Goal: Feedback & Contribution: Contribute content

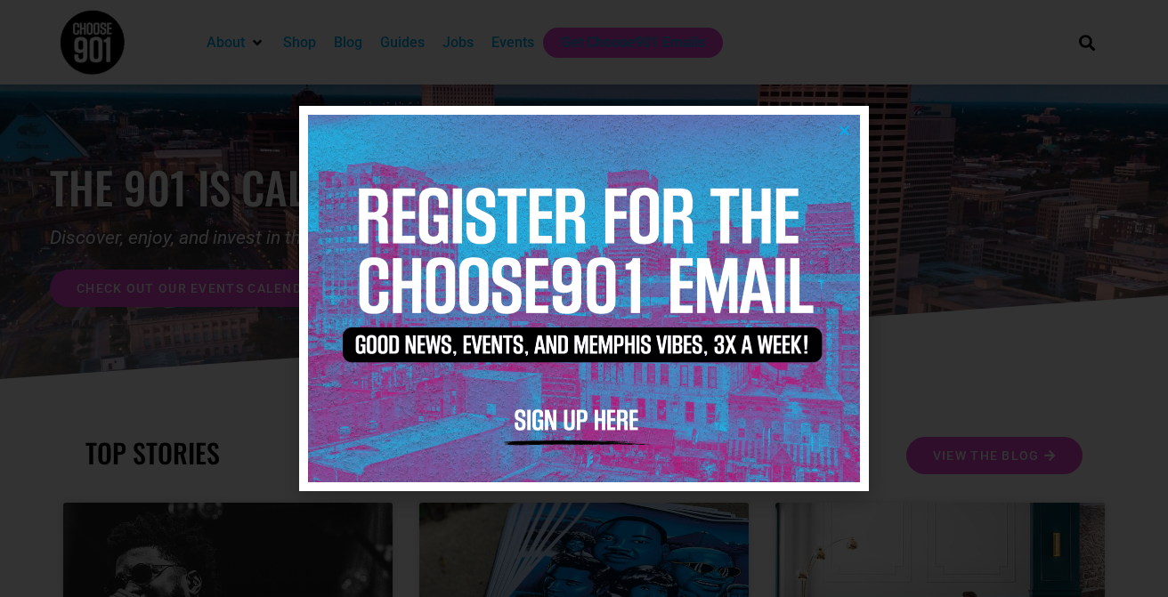
click at [845, 132] on icon "Close" at bounding box center [844, 130] width 13 height 13
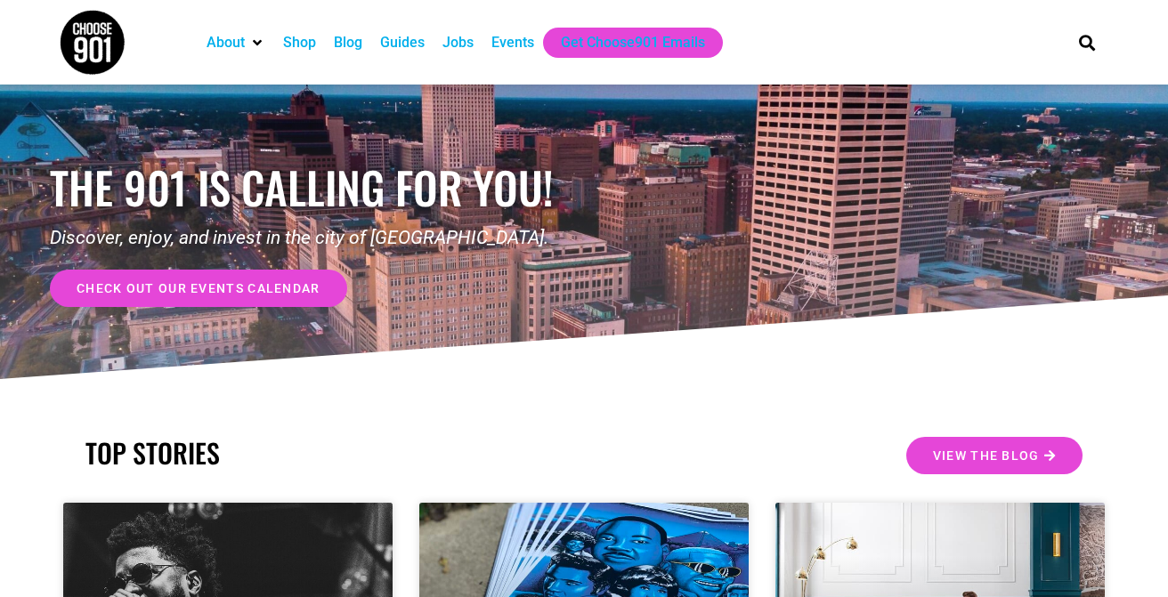
click at [512, 41] on div "Events" at bounding box center [512, 42] width 43 height 21
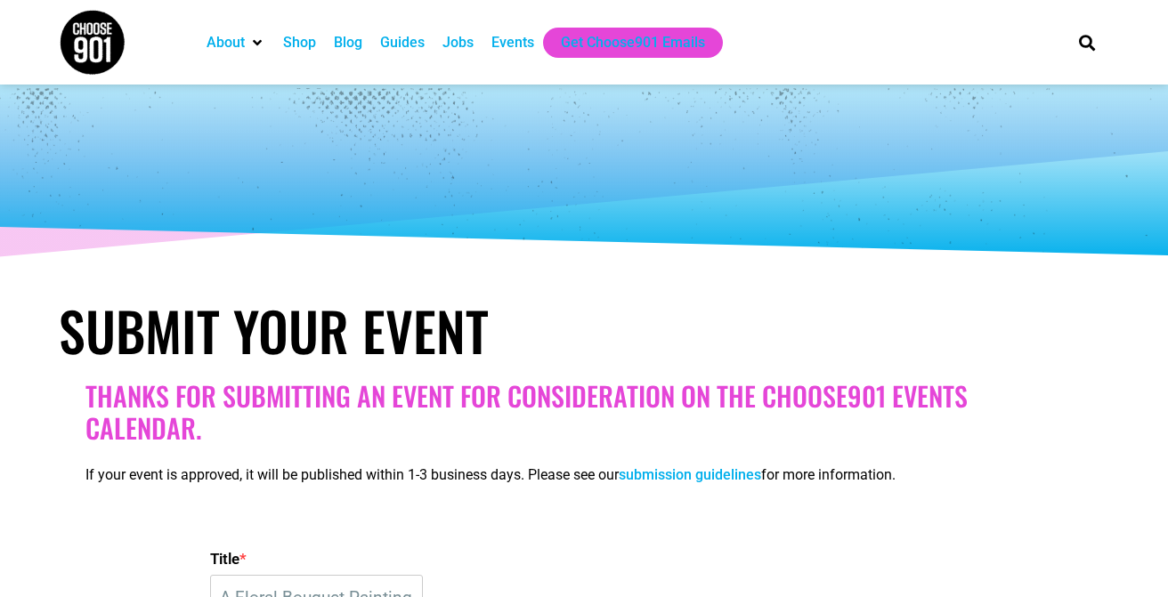
select select
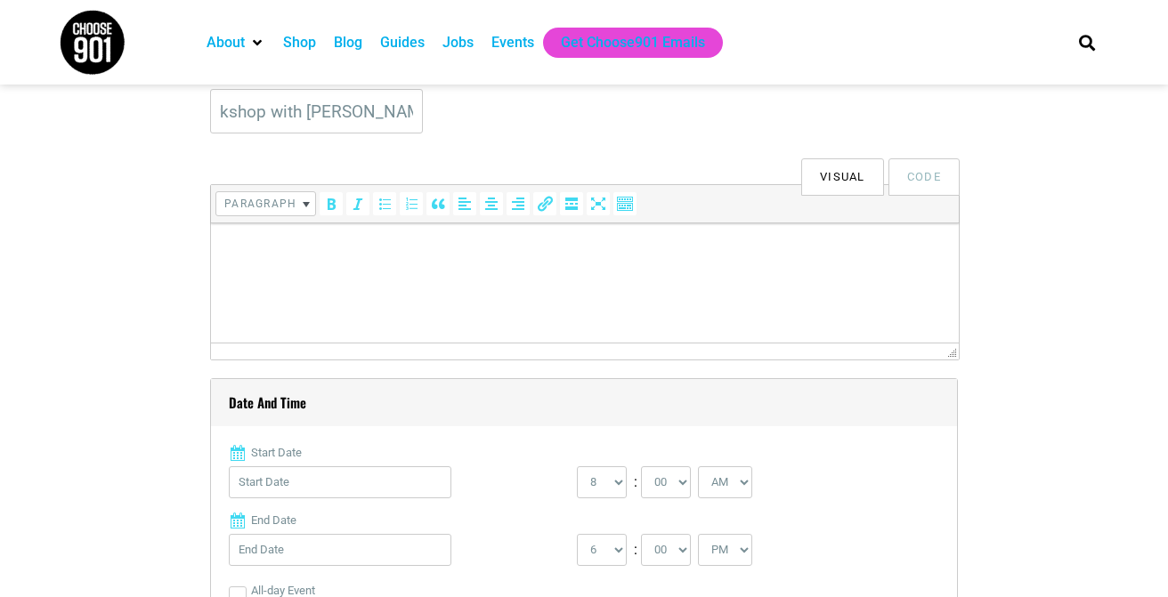
scroll to position [487, 0]
type input "A Floral Bouquet Painting Workshop with [PERSON_NAME]"
click at [242, 272] on html at bounding box center [585, 248] width 748 height 50
click at [399, 272] on html at bounding box center [585, 248] width 748 height 50
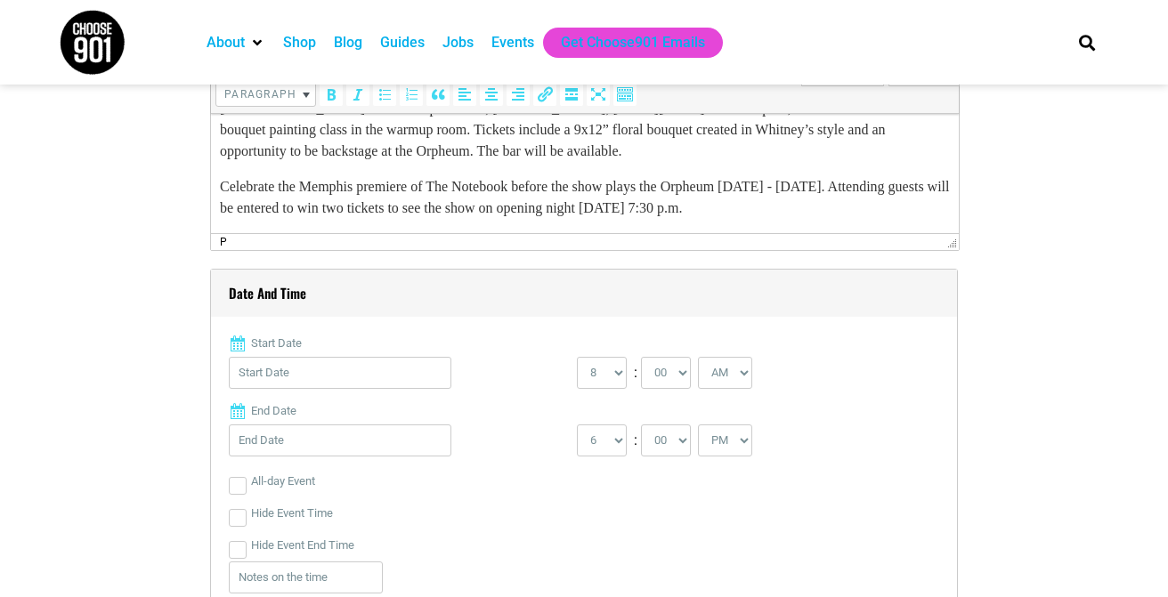
scroll to position [73, 0]
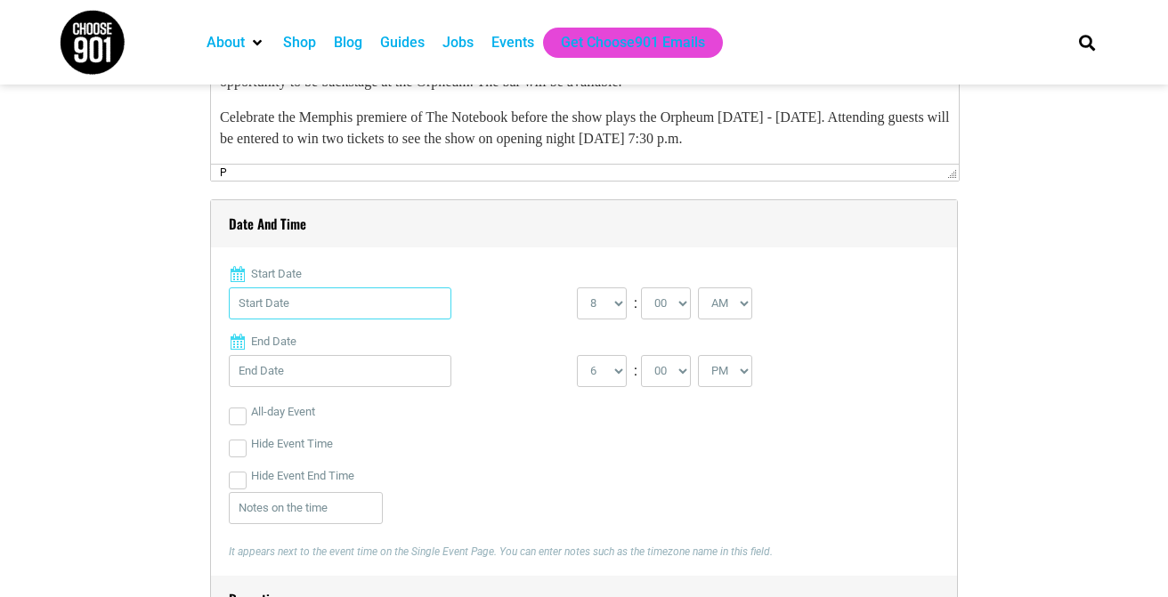
click at [296, 300] on input "Start Date" at bounding box center [340, 304] width 223 height 32
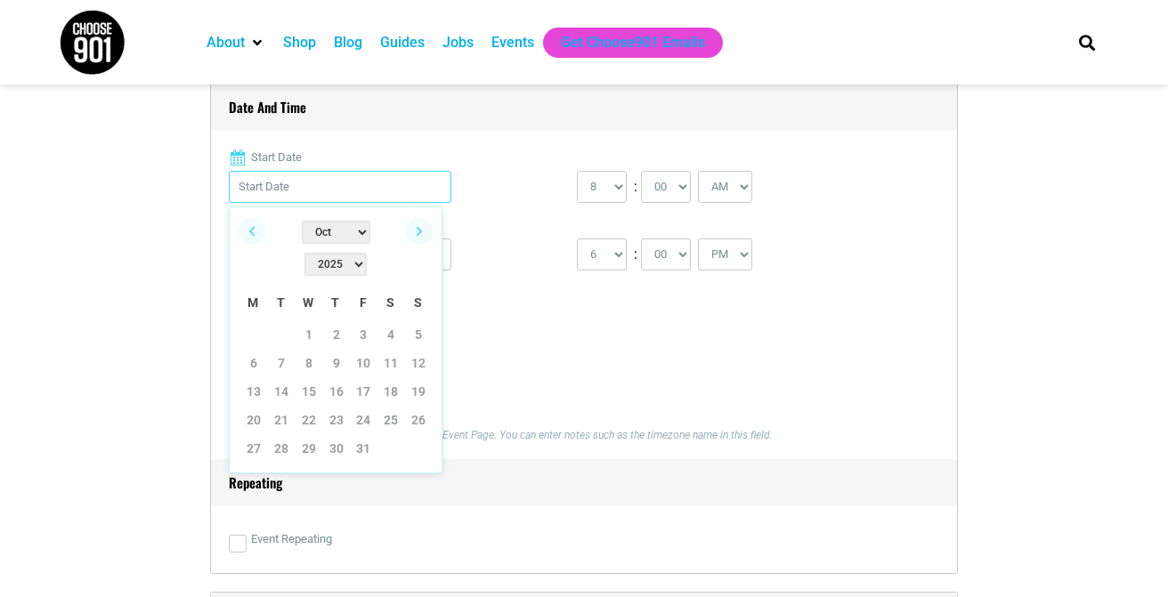
scroll to position [792, 0]
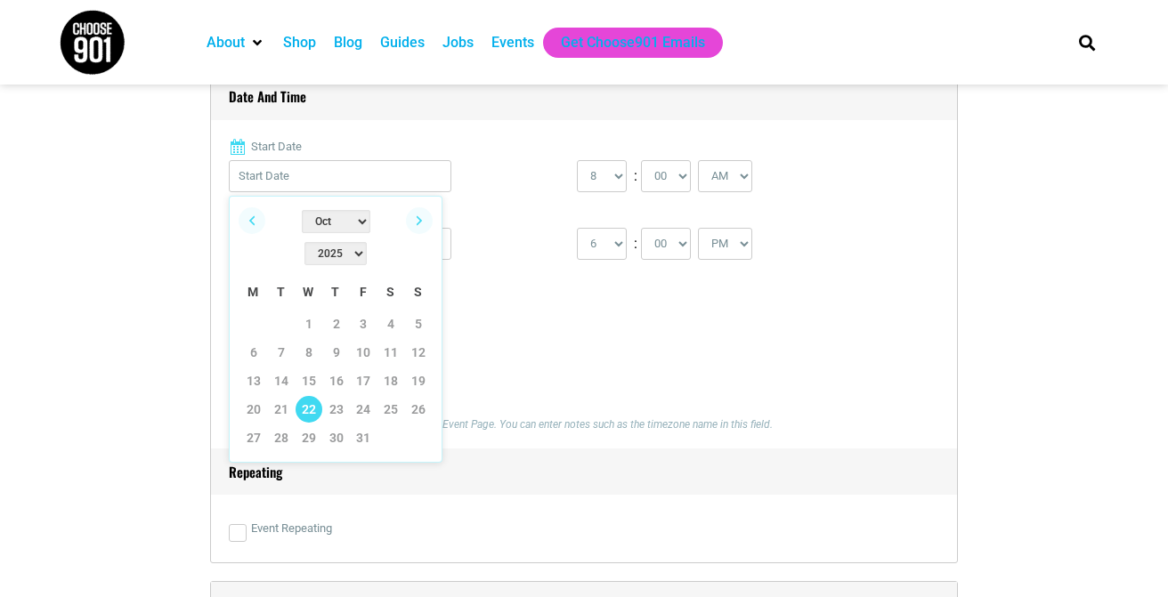
click at [309, 396] on link "22" at bounding box center [309, 409] width 27 height 27
type input "[DATE]"
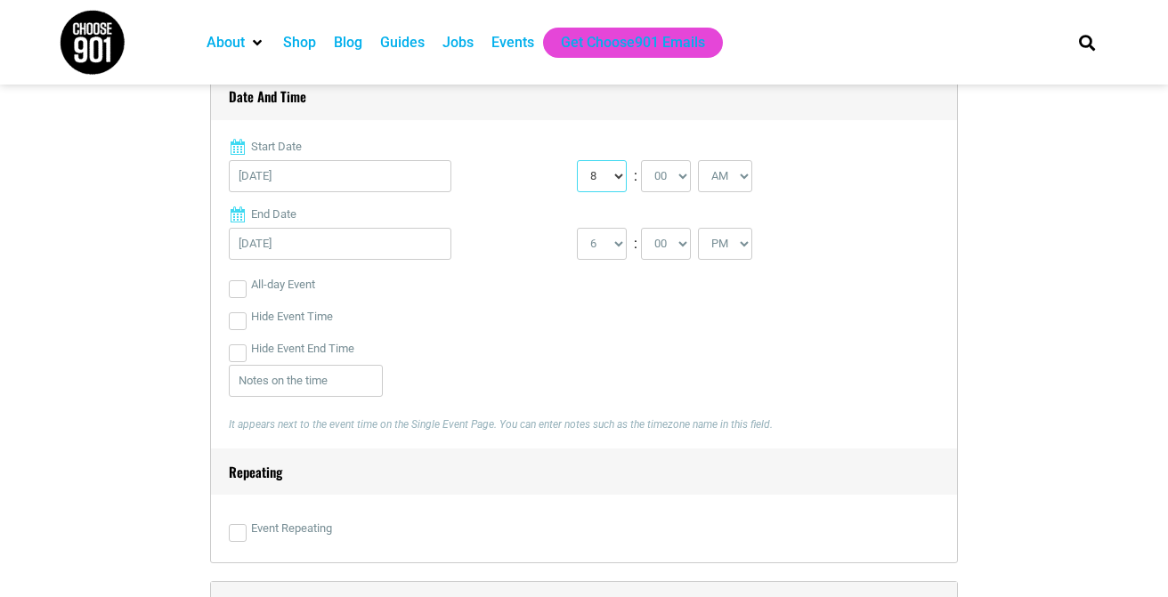
select select "7"
select select "PM"
select select "8"
select select "30"
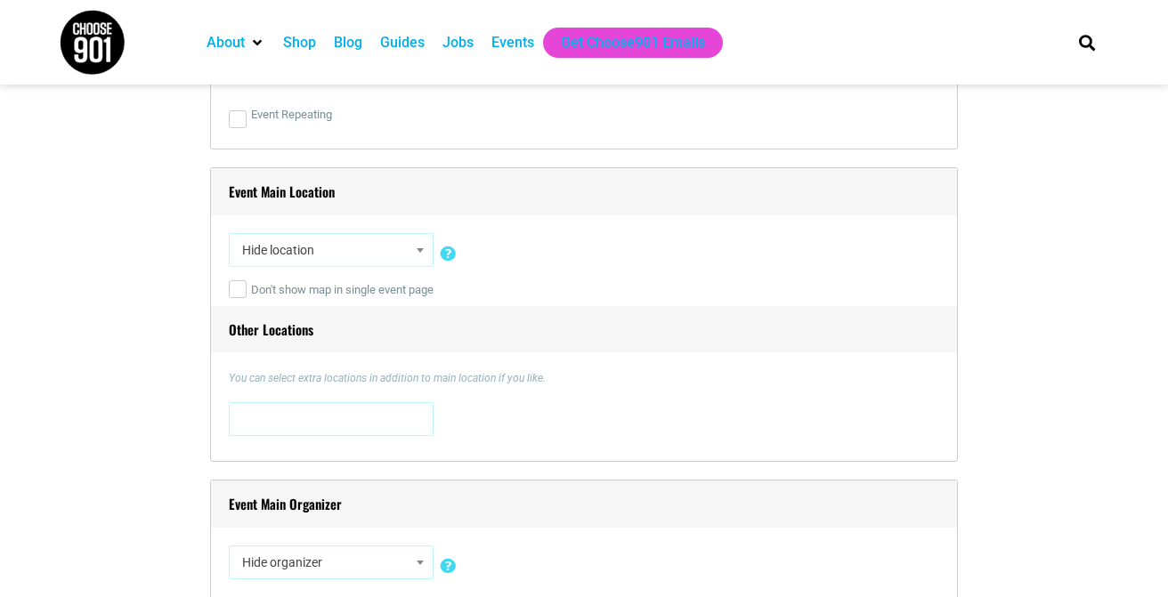
scroll to position [1225, 0]
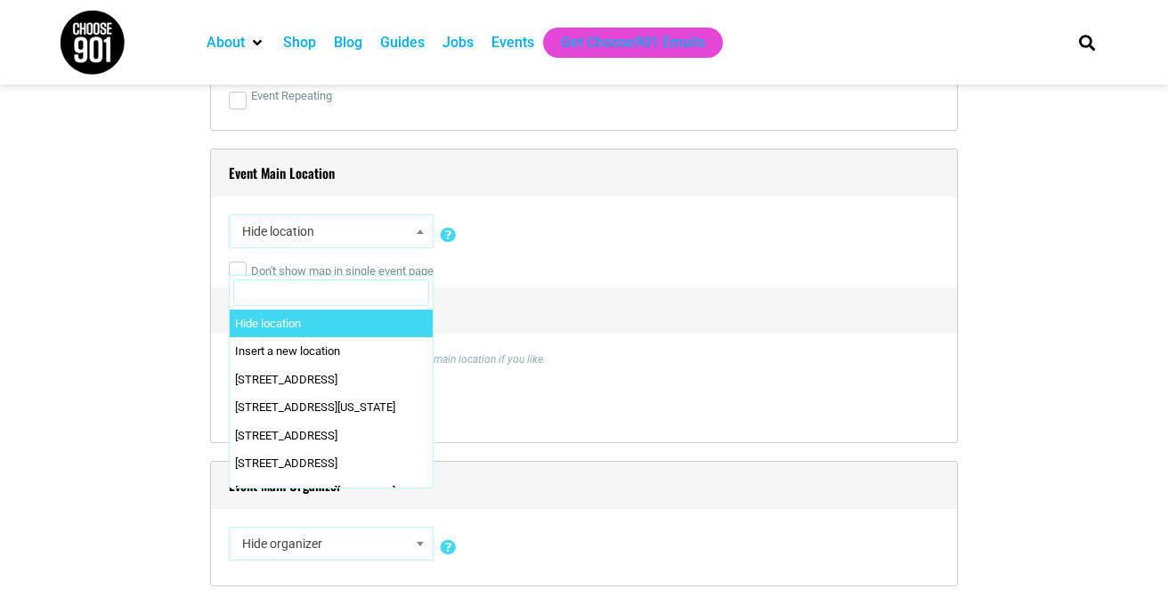
click at [372, 244] on span "Hide location" at bounding box center [331, 231] width 192 height 32
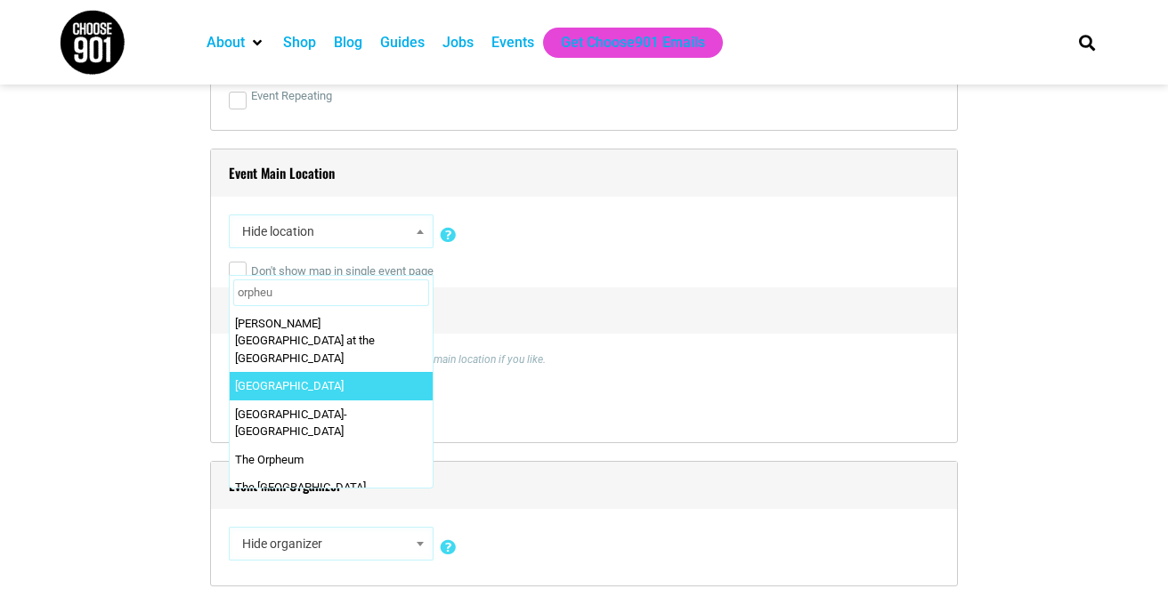
type input "orpheu"
select select "3109"
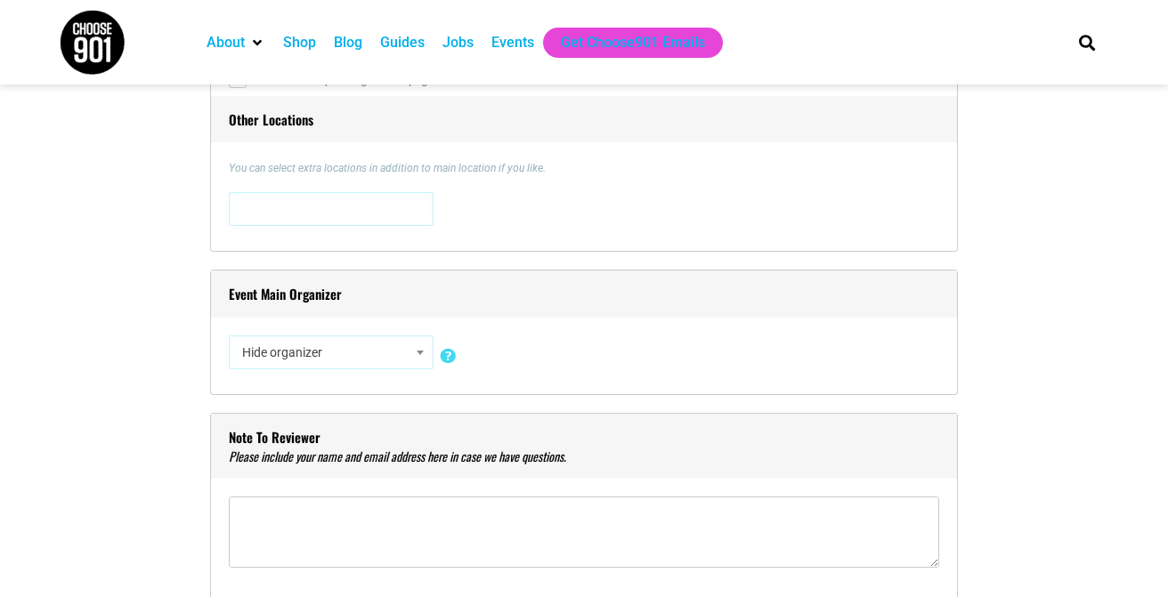
scroll to position [1531, 0]
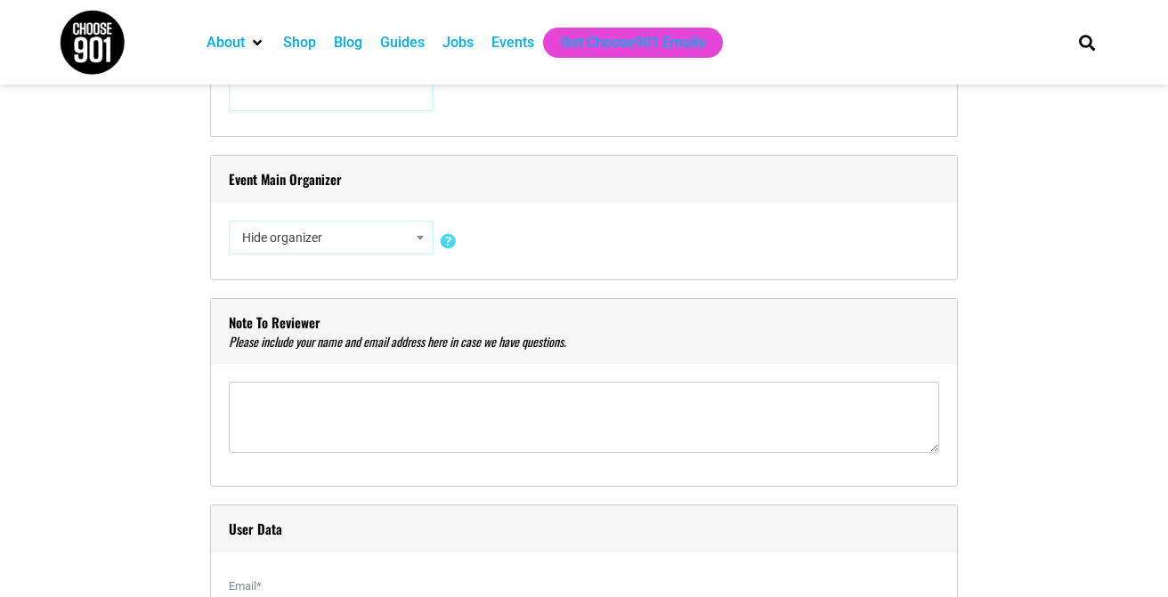
click at [371, 238] on span "Hide organizer" at bounding box center [331, 238] width 192 height 32
click at [328, 249] on span "Hide organizer" at bounding box center [331, 238] width 192 height 32
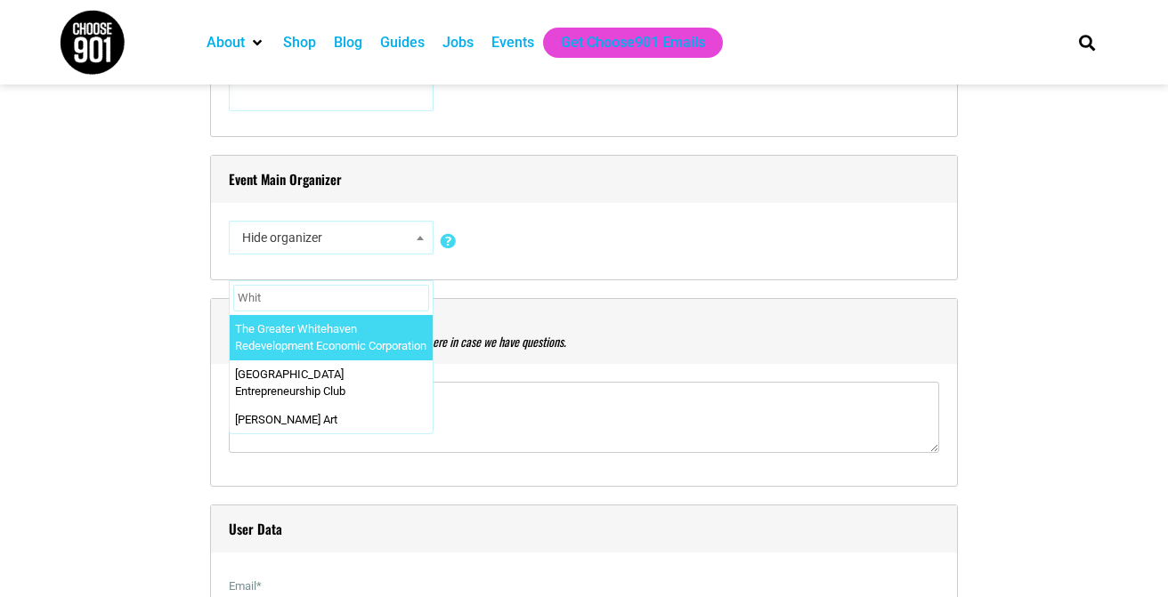
type input "Whitn"
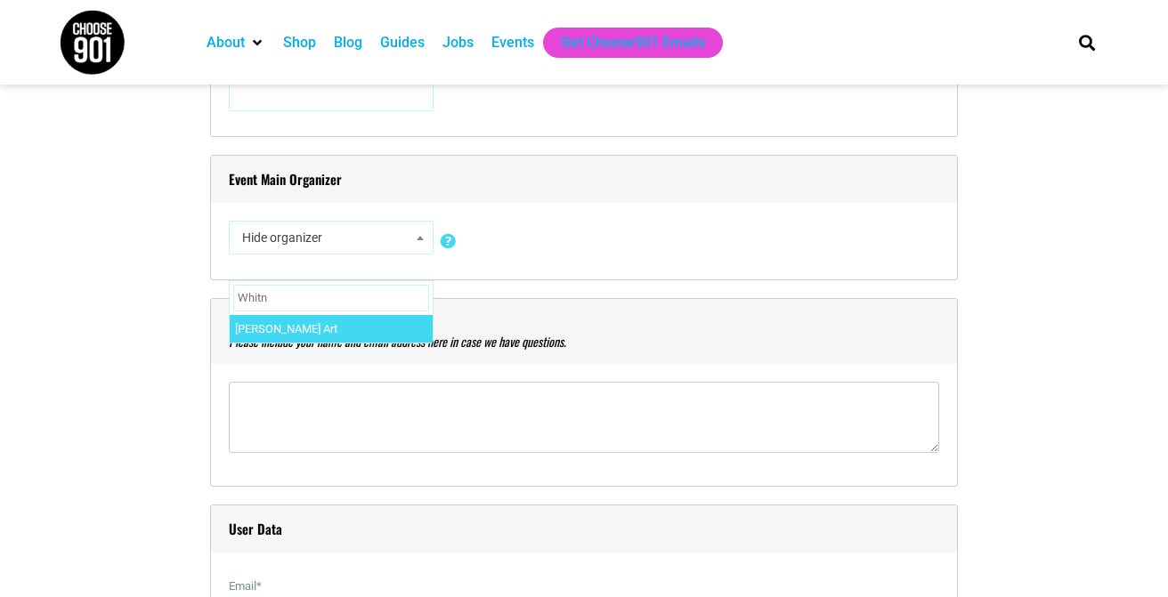
select select "1974"
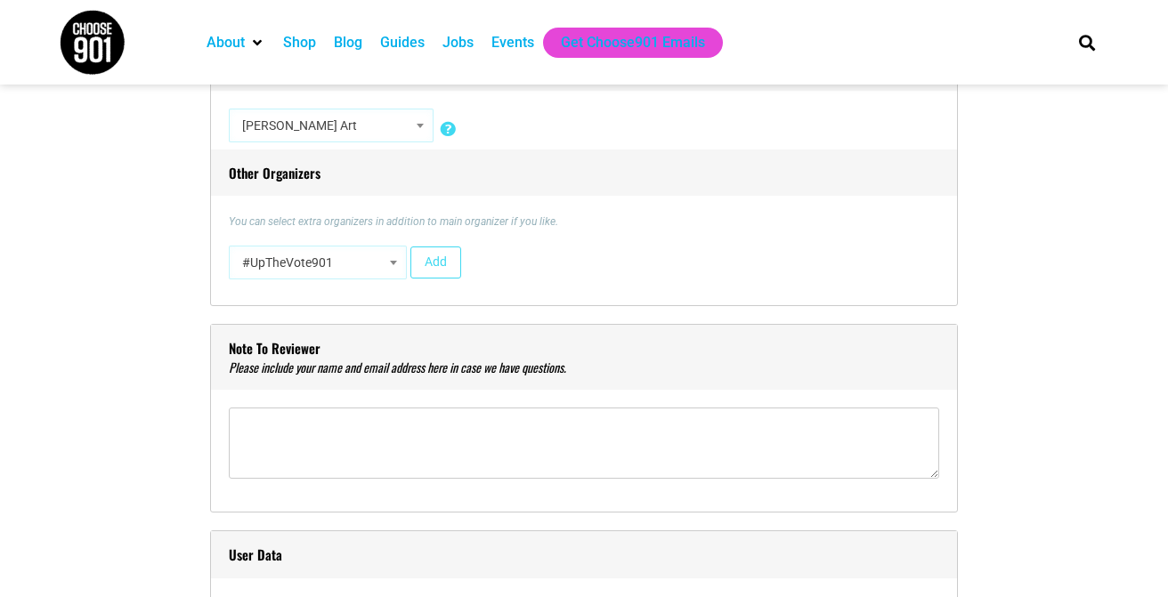
scroll to position [1650, 0]
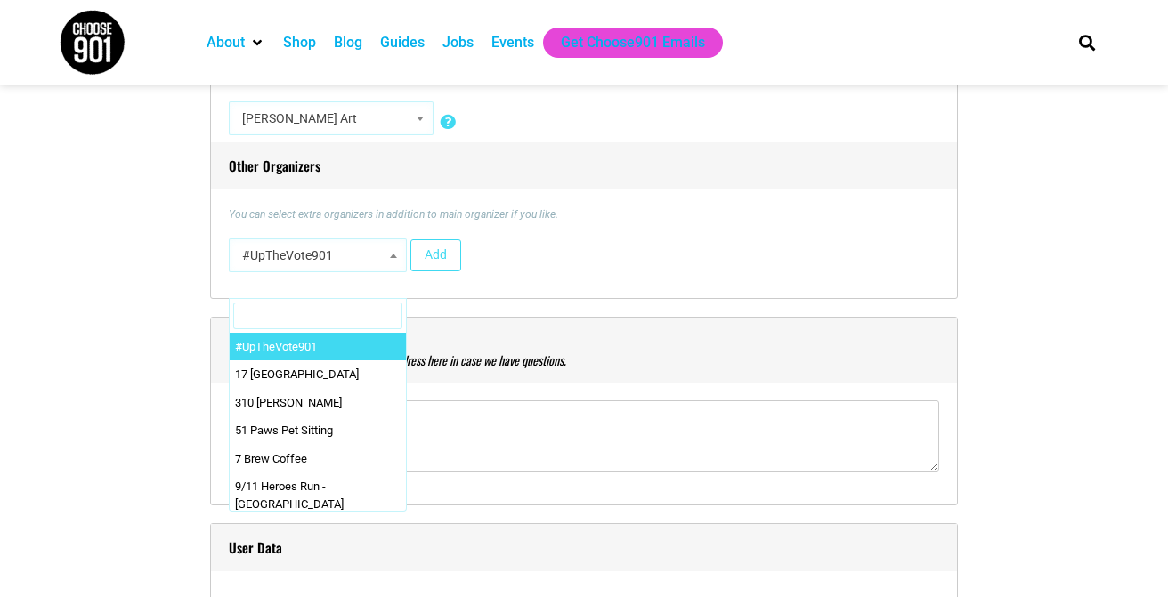
click at [394, 259] on span at bounding box center [394, 255] width 18 height 23
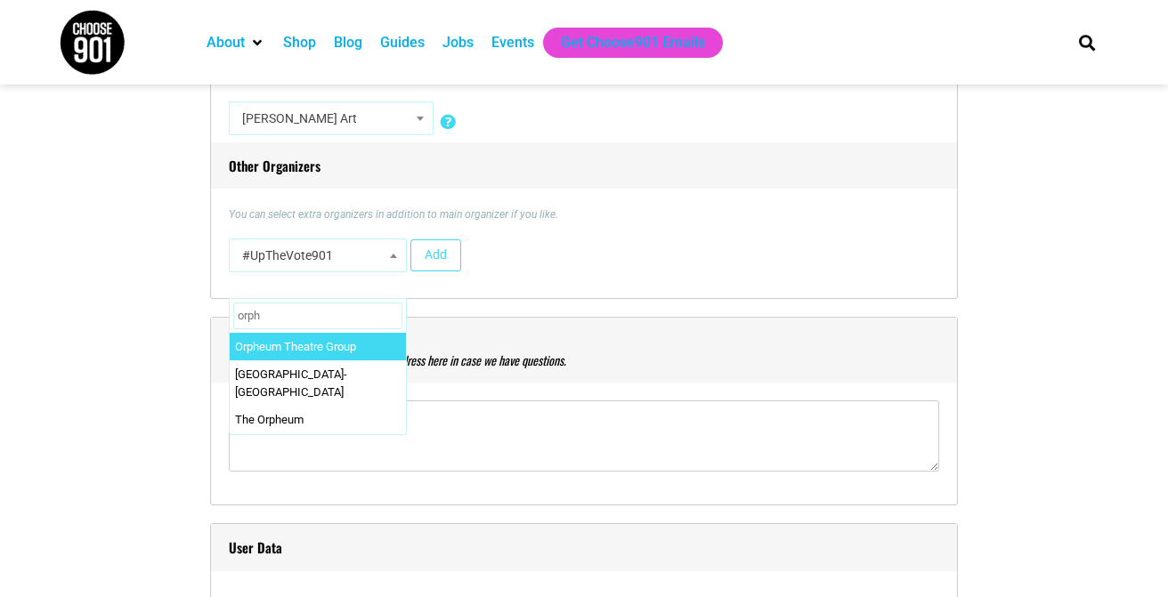
type input "orph"
select select "2865"
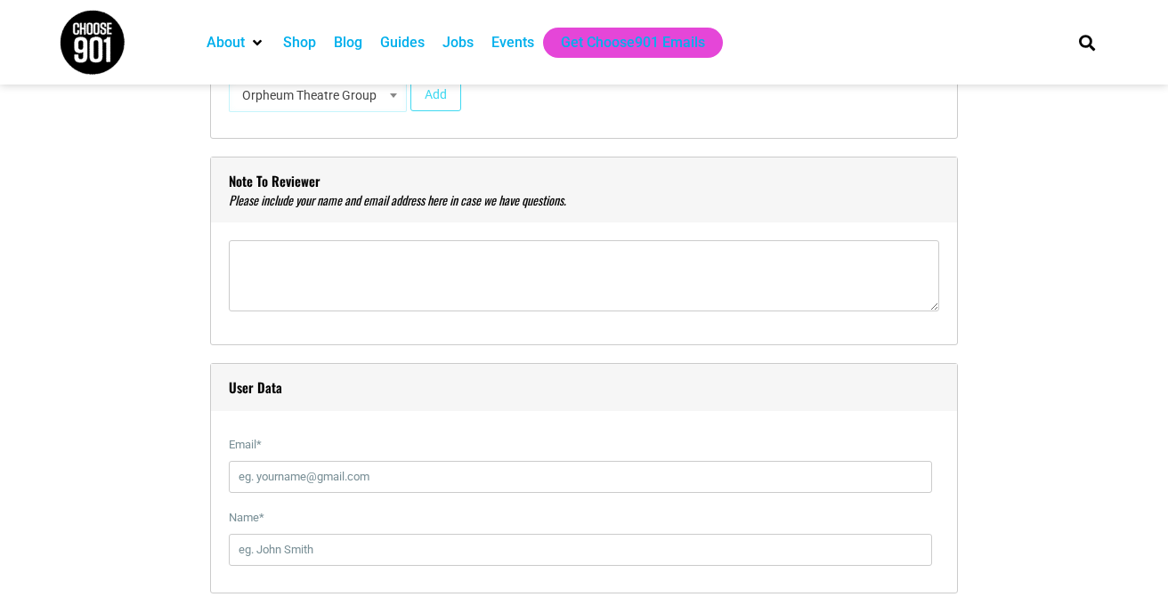
scroll to position [1827, 0]
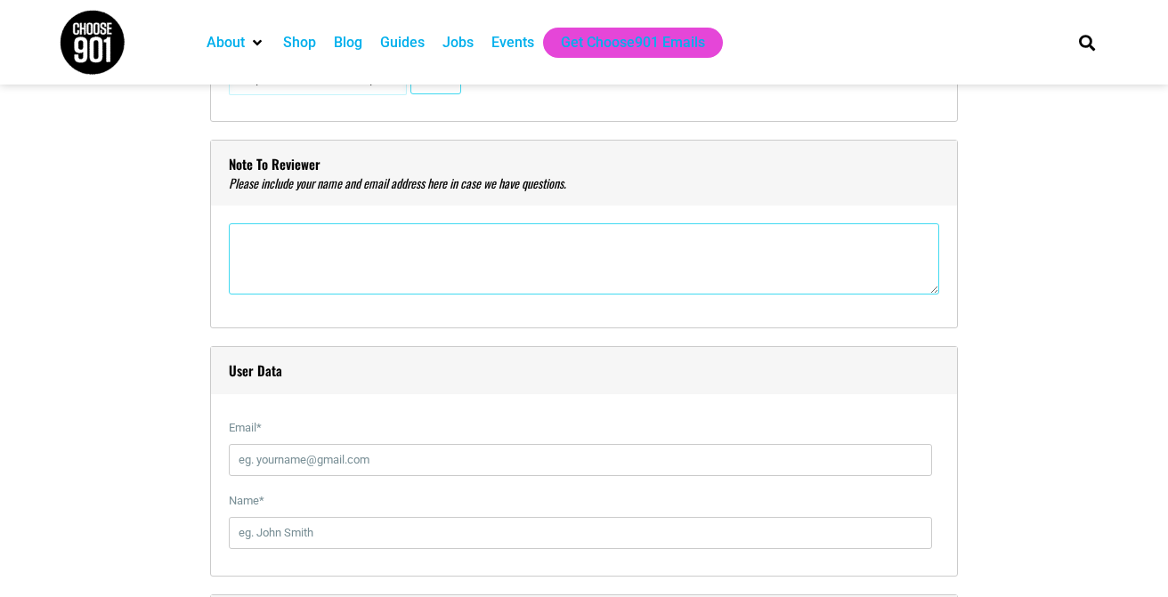
click at [300, 274] on textarea"] at bounding box center [584, 258] width 710 height 71
type textarea"] "[PERSON_NAME] [PERSON_NAME][EMAIL_ADDRESS][DOMAIN_NAME]"
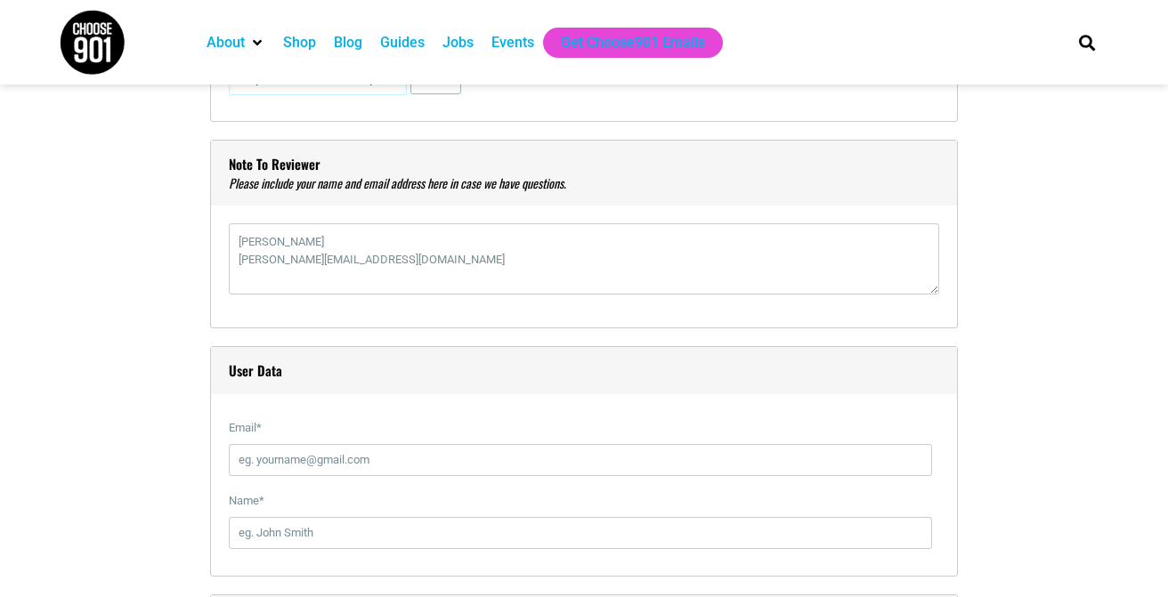
click at [195, 310] on div "Title * A Floral Bouquet Painting Workshop with [PERSON_NAME] Visual Code b i l…" at bounding box center [584, 439] width 1050 height 3518
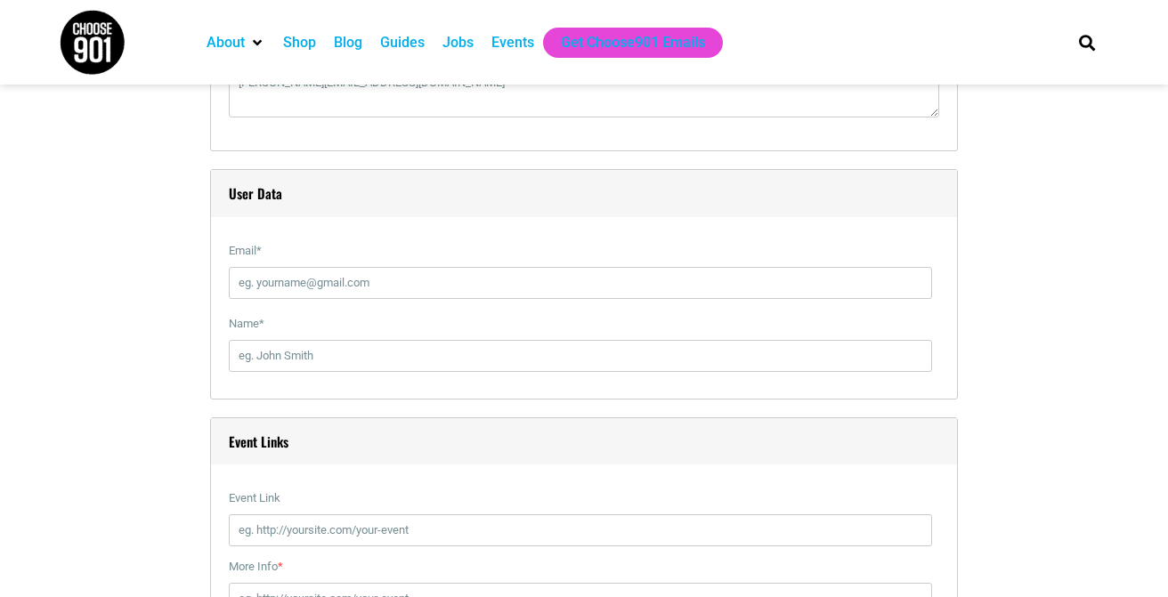
scroll to position [2020, 0]
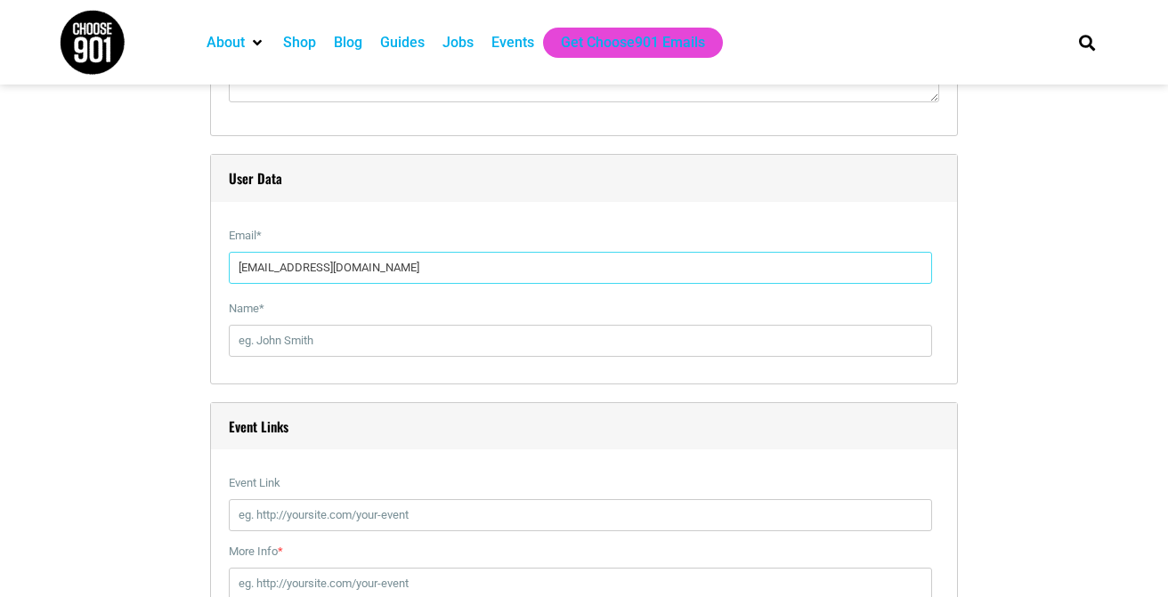
type input "[EMAIL_ADDRESS][DOMAIN_NAME]"
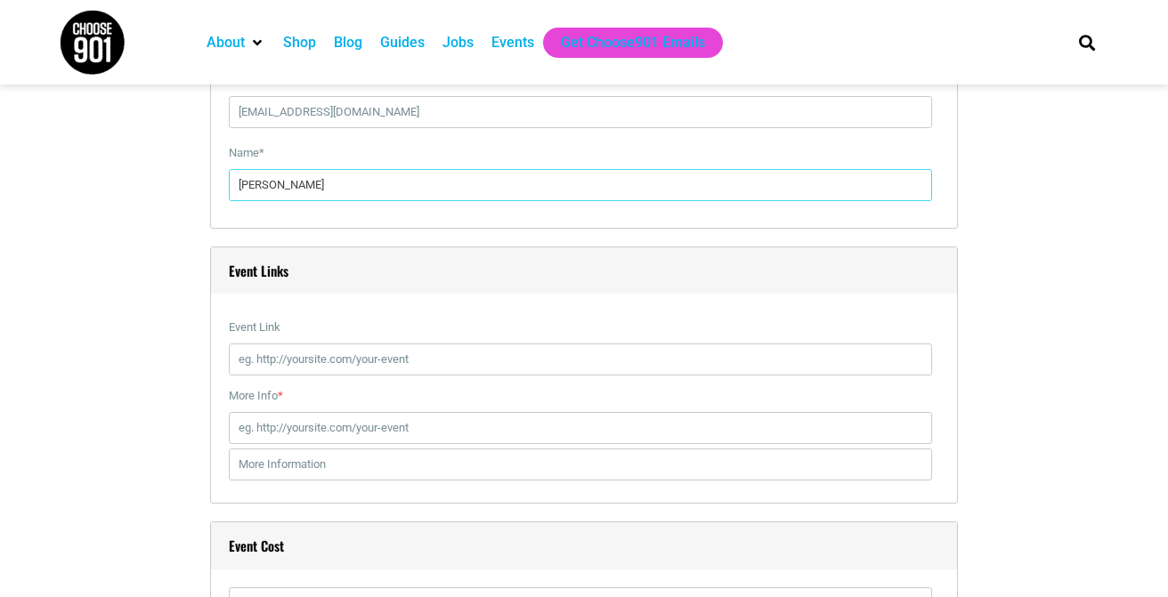
scroll to position [2203, 0]
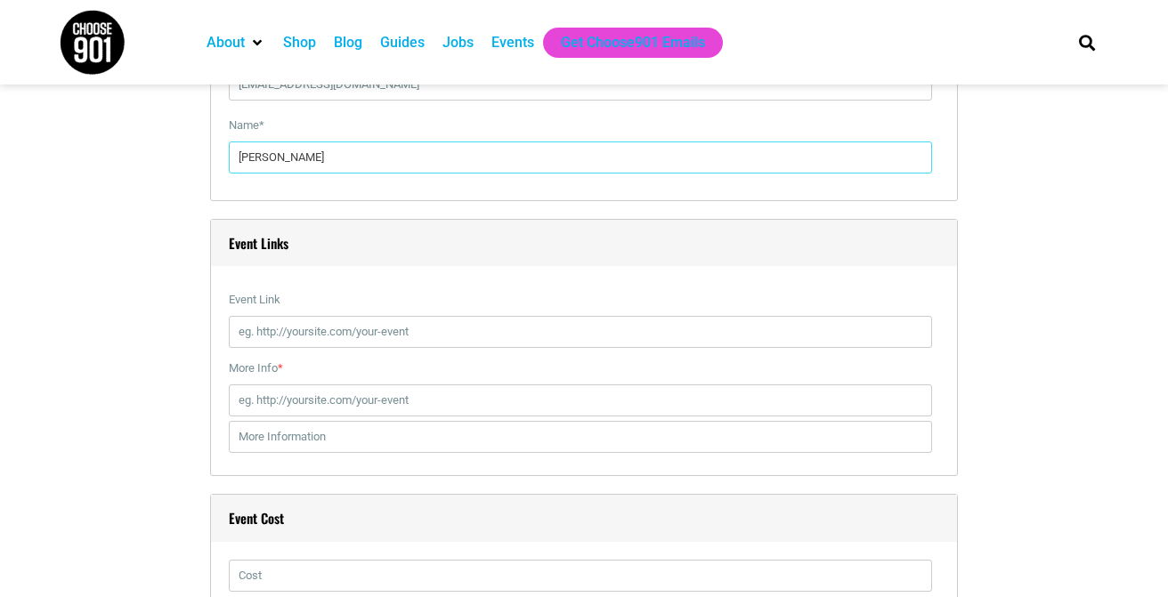
type input "[PERSON_NAME]"
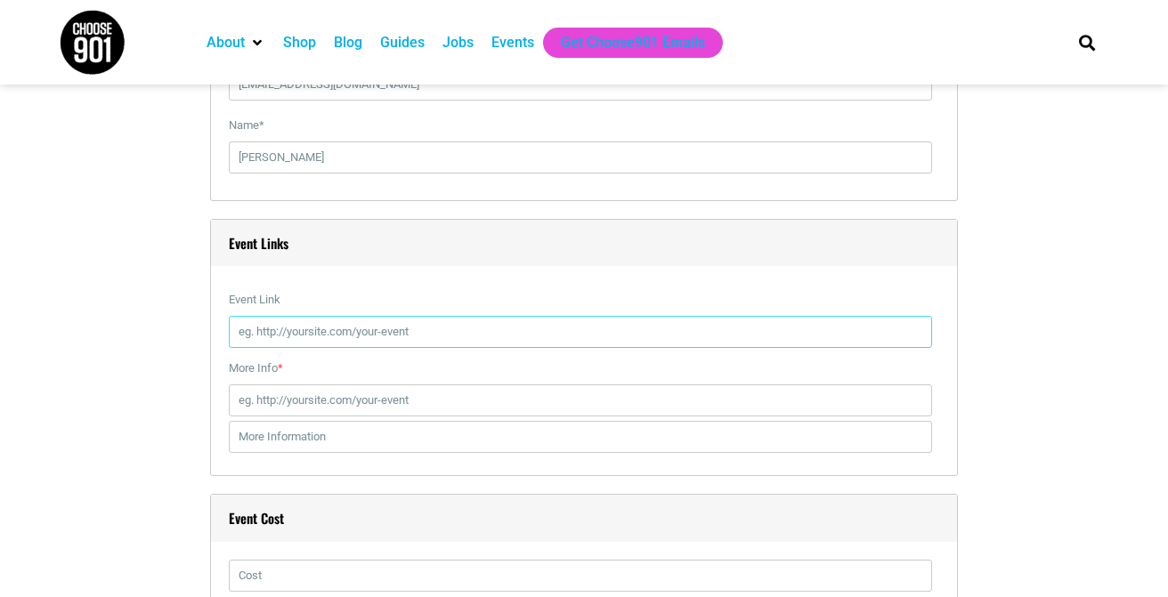
click at [343, 327] on input "Event Link" at bounding box center [580, 332] width 703 height 32
paste input "[URL][DOMAIN_NAME]"
type input "[URL][DOMAIN_NAME]"
click at [276, 401] on input "More Info *" at bounding box center [580, 401] width 703 height 32
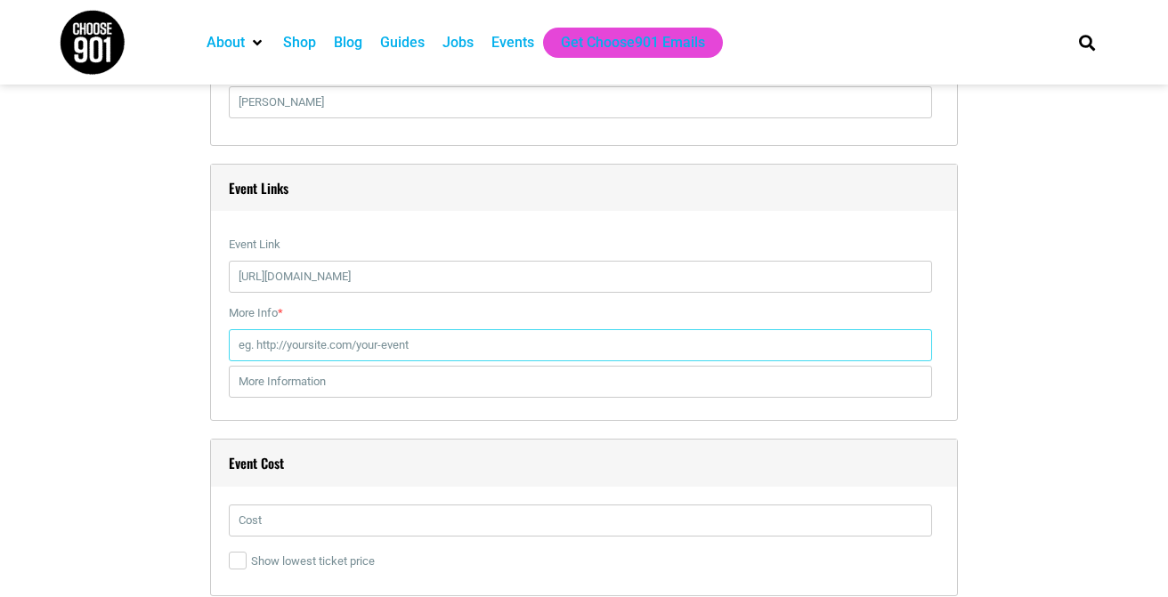
scroll to position [2262, 0]
paste input "[URL][DOMAIN_NAME]"
type input "[URL][DOMAIN_NAME]"
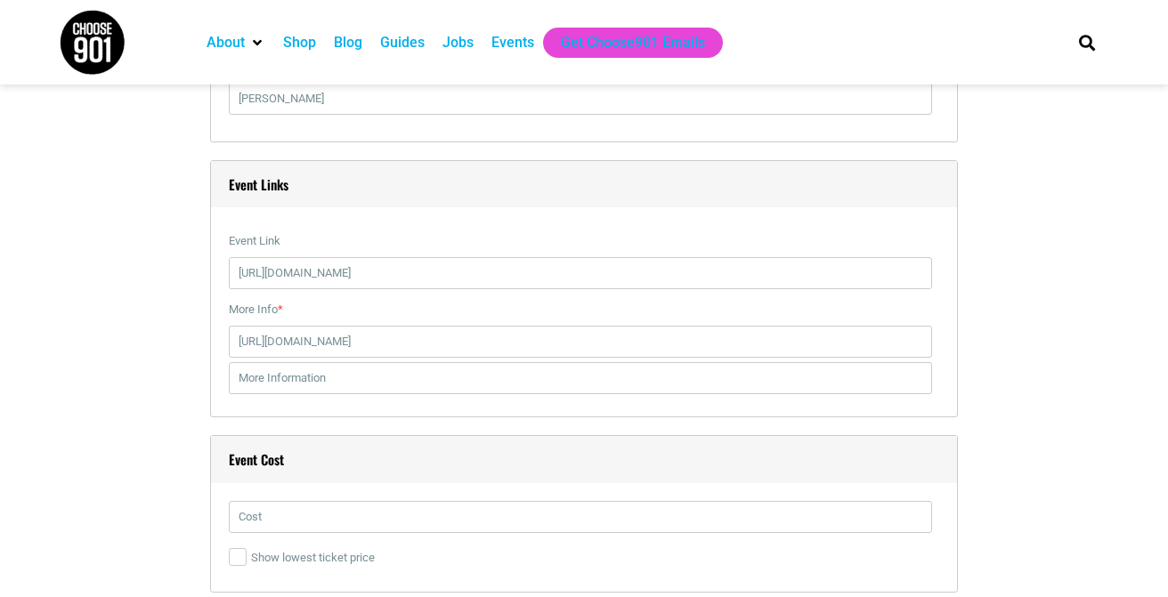
click at [175, 387] on div "Title * A Floral Bouquet Painting Workshop with [PERSON_NAME] Visual Code b i l…" at bounding box center [584, 5] width 1050 height 3518
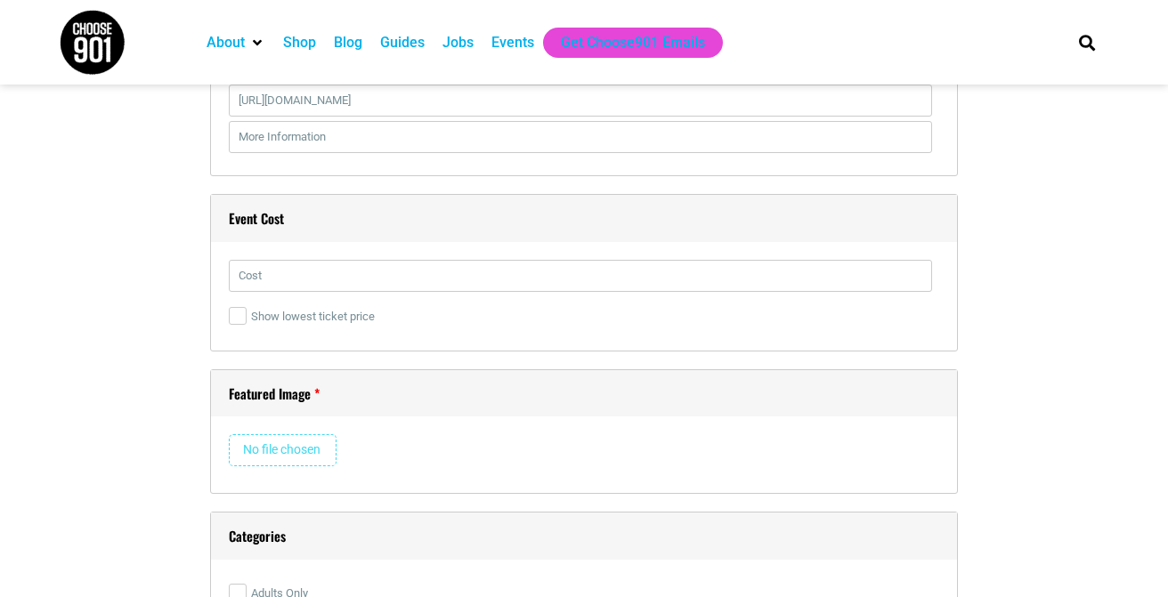
scroll to position [2515, 0]
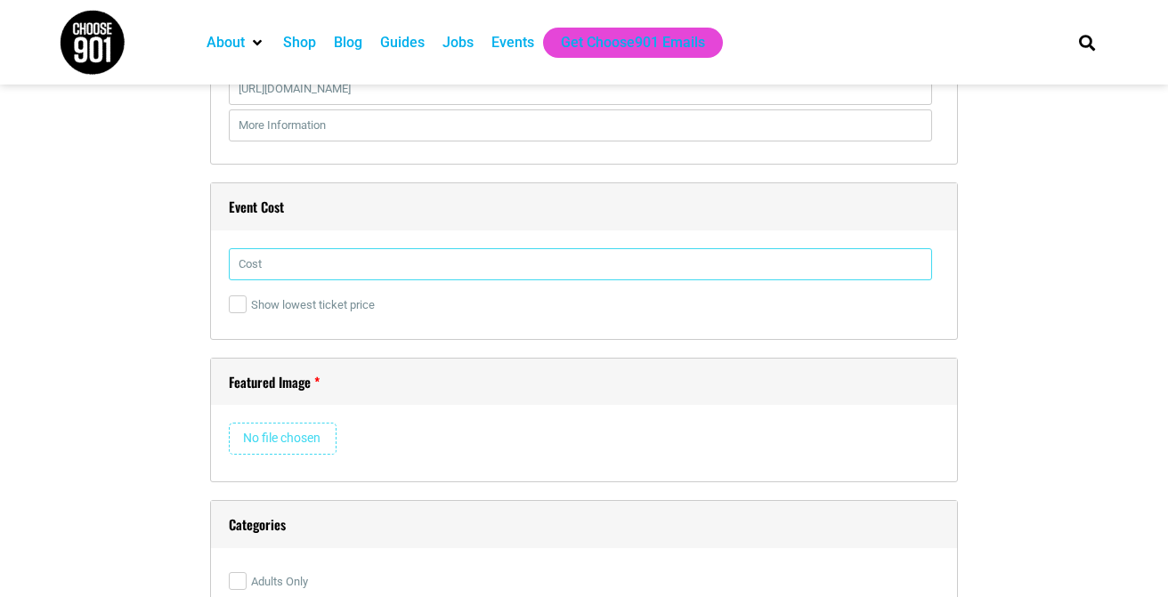
click at [279, 267] on input "text" at bounding box center [580, 264] width 703 height 32
type input "$75"
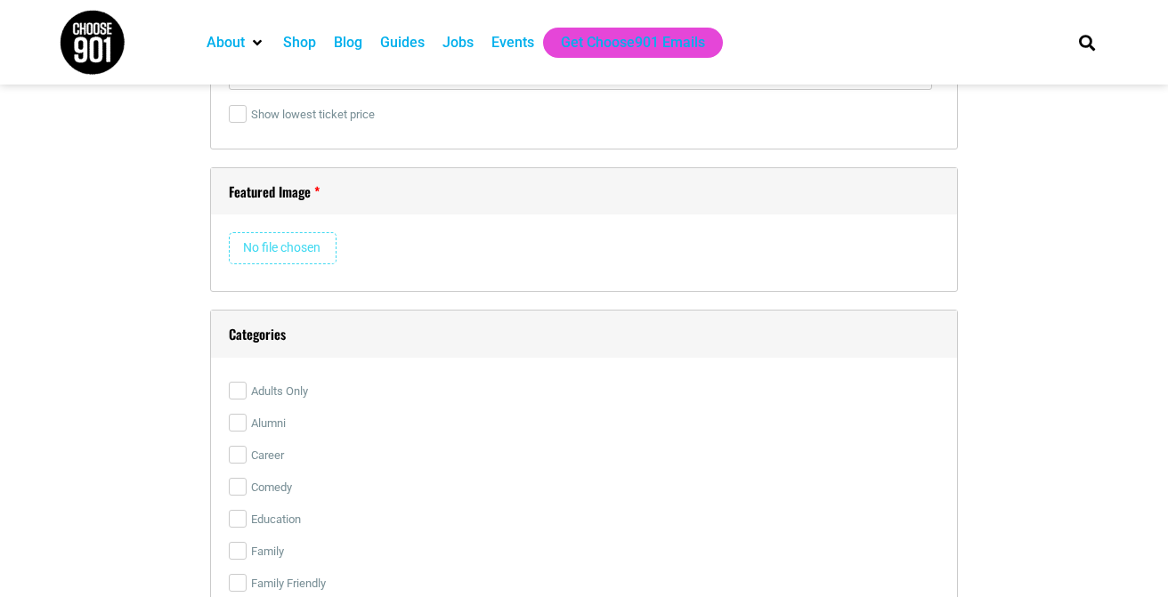
scroll to position [2739, 0]
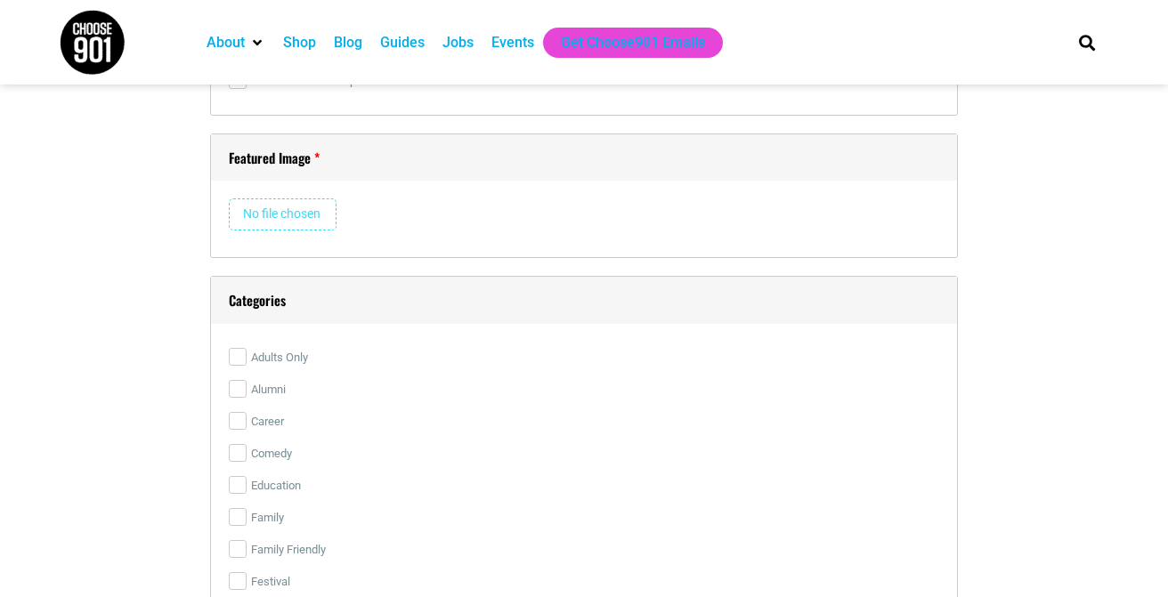
click at [288, 202] on input "file" at bounding box center [283, 214] width 108 height 32
type input "C:\fakepath\I Love Memphis Event Size.jpg"
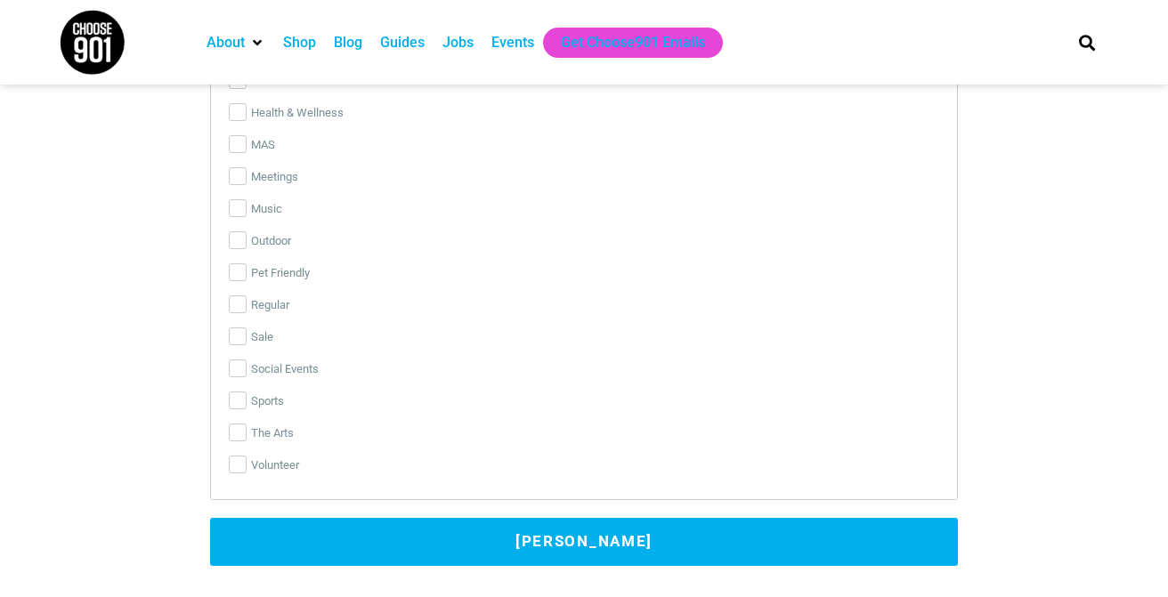
scroll to position [3984, 0]
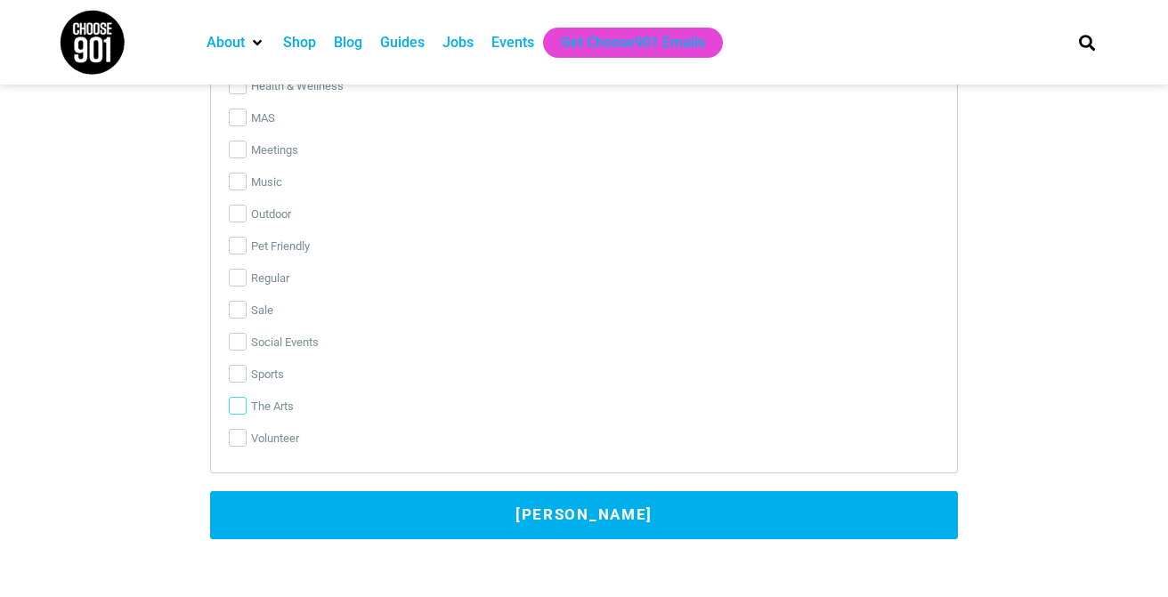
click at [243, 407] on input "The Arts" at bounding box center [238, 406] width 18 height 18
checkbox input "true"
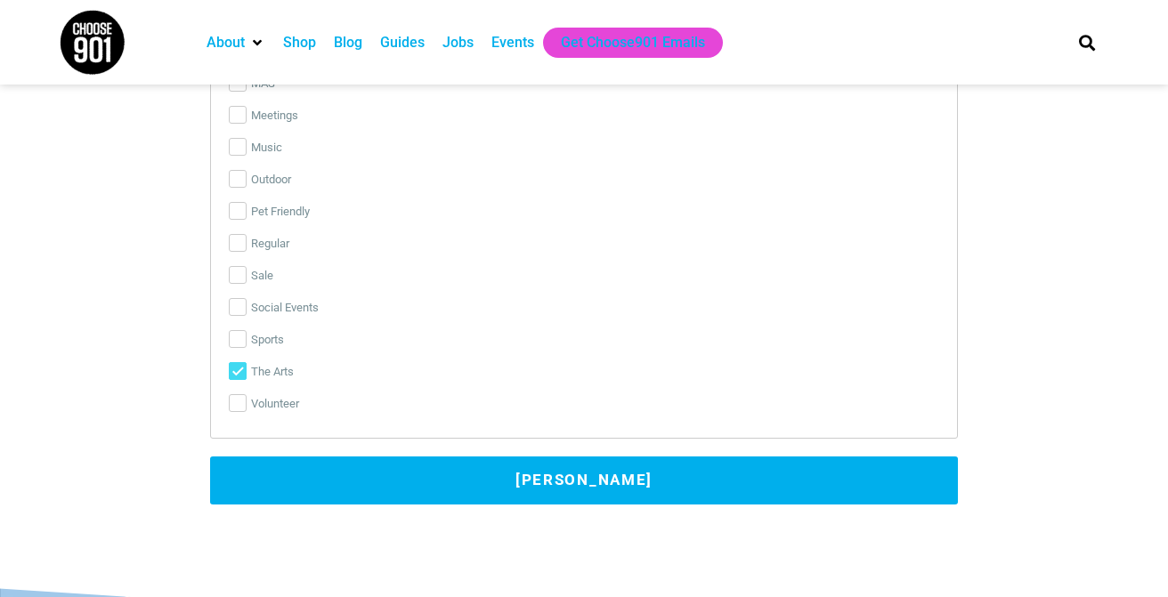
scroll to position [4058, 0]
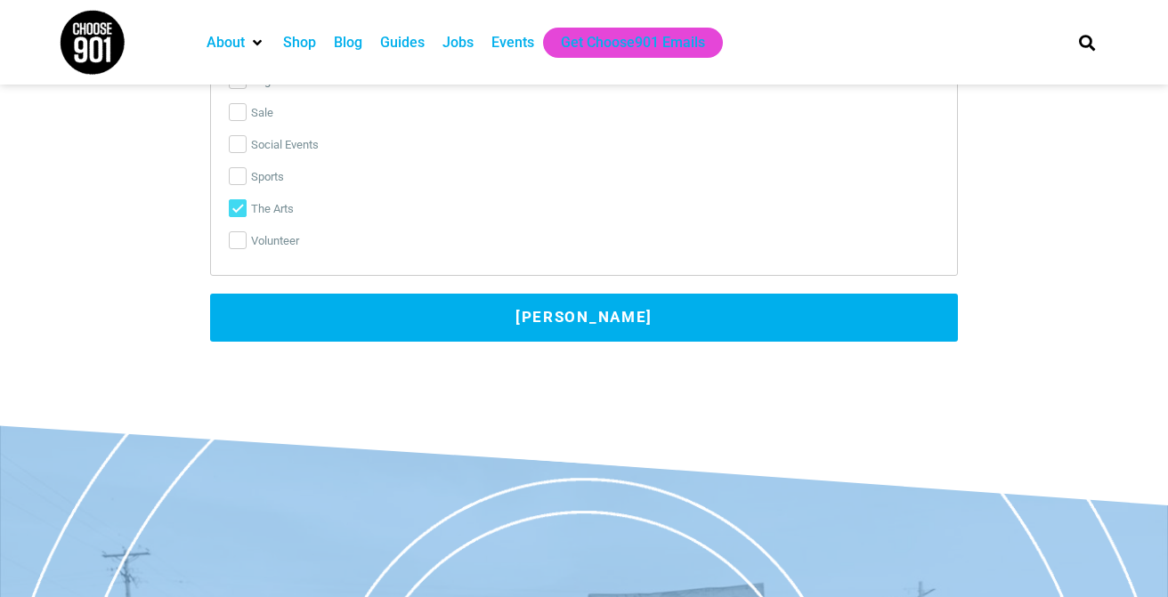
click at [307, 322] on button "[PERSON_NAME]" at bounding box center [584, 318] width 748 height 48
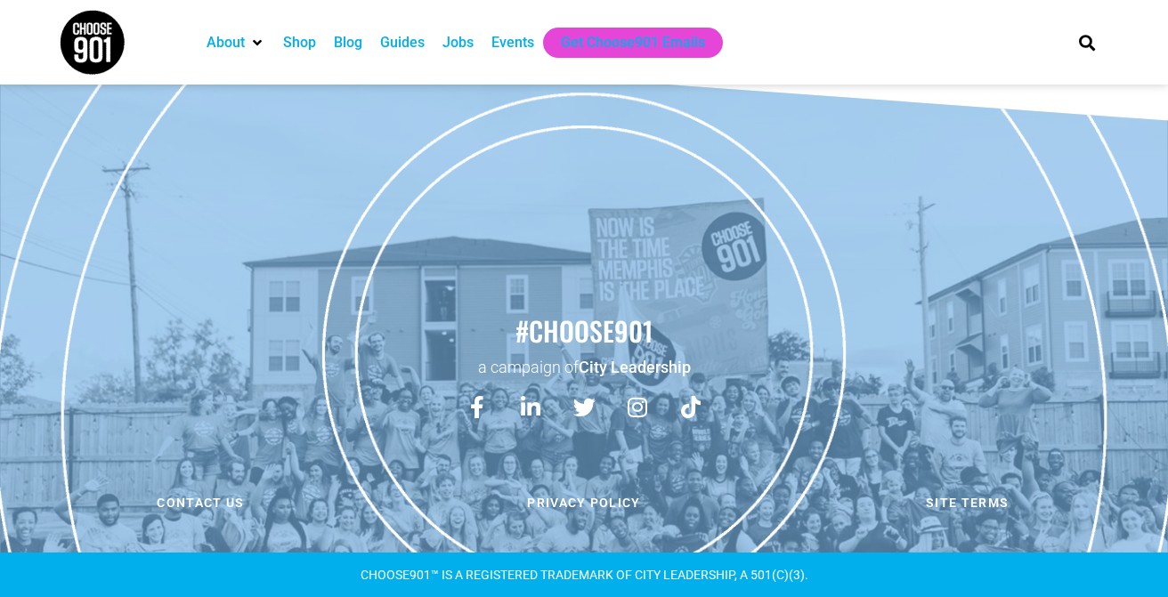
scroll to position [608, 0]
